Goal: Find specific page/section: Find specific page/section

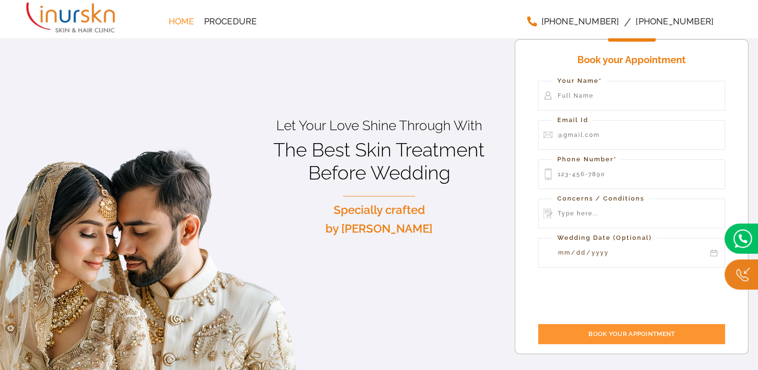
drag, startPoint x: 533, startPoint y: 19, endPoint x: 522, endPoint y: 16, distance: 11.7
click at [522, 16] on div "[PHONE_NUMBER] [PHONE_NUMBER]" at bounding box center [620, 21] width 233 height 19
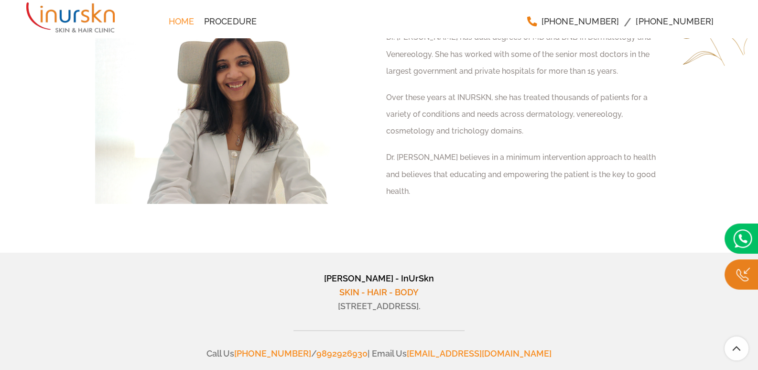
scroll to position [3712, 0]
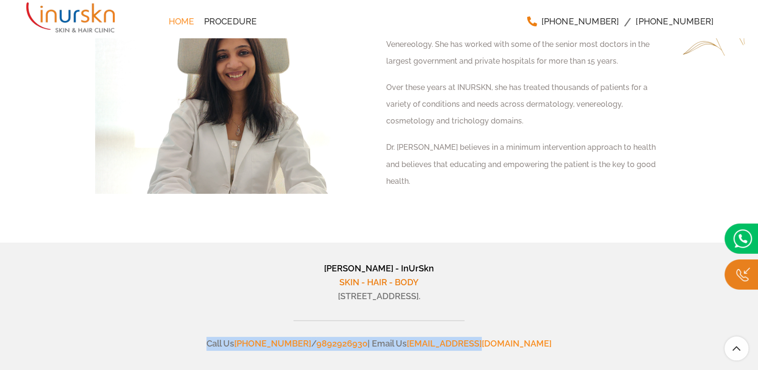
drag, startPoint x: 569, startPoint y: 321, endPoint x: 240, endPoint y: 310, distance: 329.1
click at [240, 310] on div "[PERSON_NAME] - InUrSkn SKIN - HAIR - BODY [STREET_ADDRESS]. Call Us [PHONE_NUM…" at bounding box center [379, 314] width 584 height 106
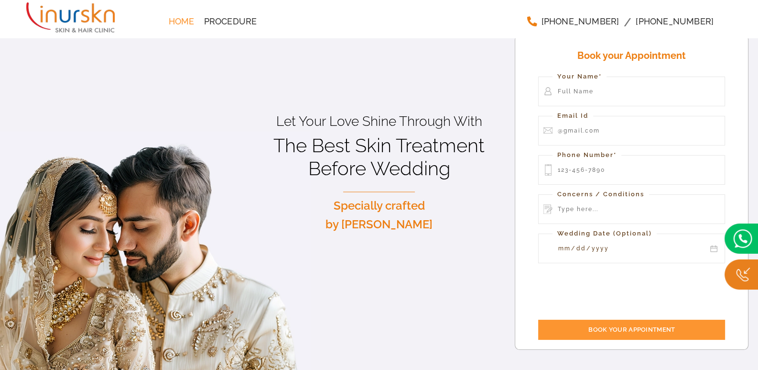
scroll to position [0, 0]
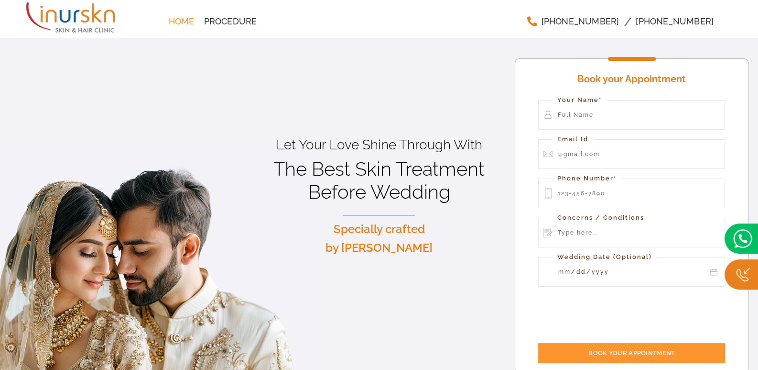
click at [735, 240] on img at bounding box center [741, 238] width 33 height 30
click at [229, 26] on link "Procedure" at bounding box center [230, 21] width 63 height 19
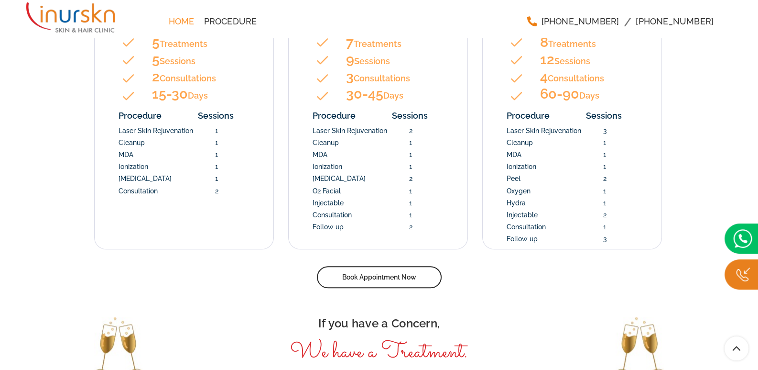
scroll to position [1408, 0]
